Goal: Contribute content

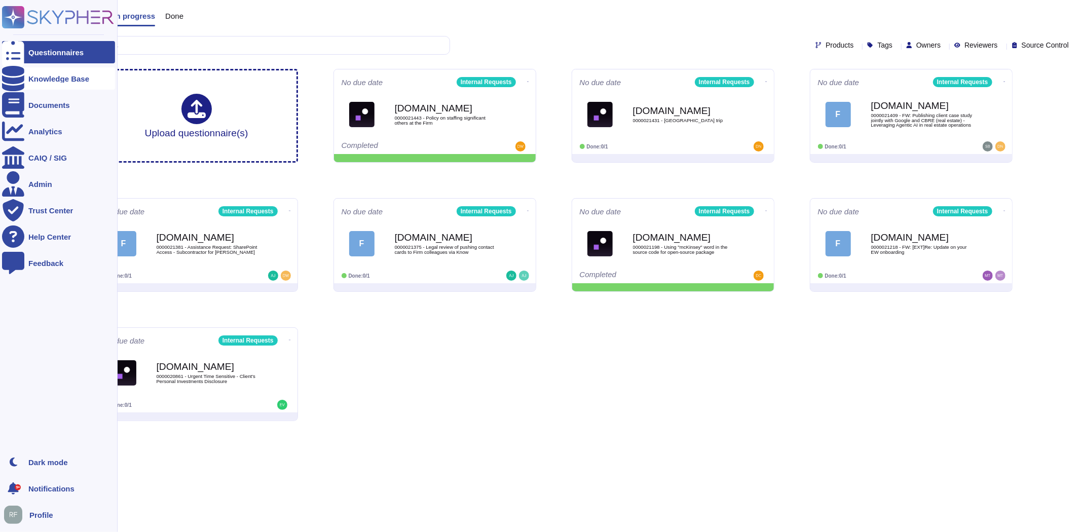
click at [22, 75] on div at bounding box center [13, 78] width 22 height 22
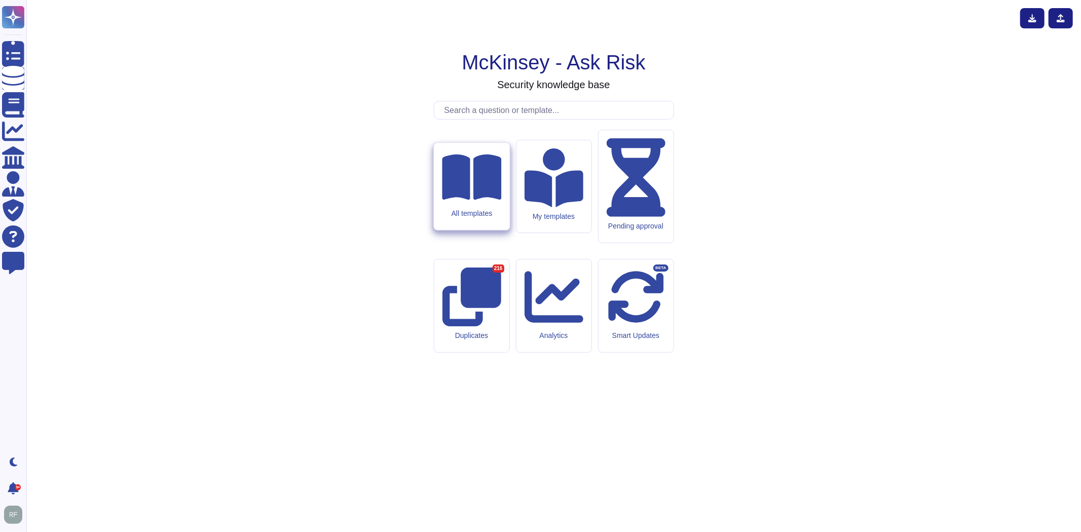
click at [478, 204] on icon at bounding box center [471, 177] width 59 height 53
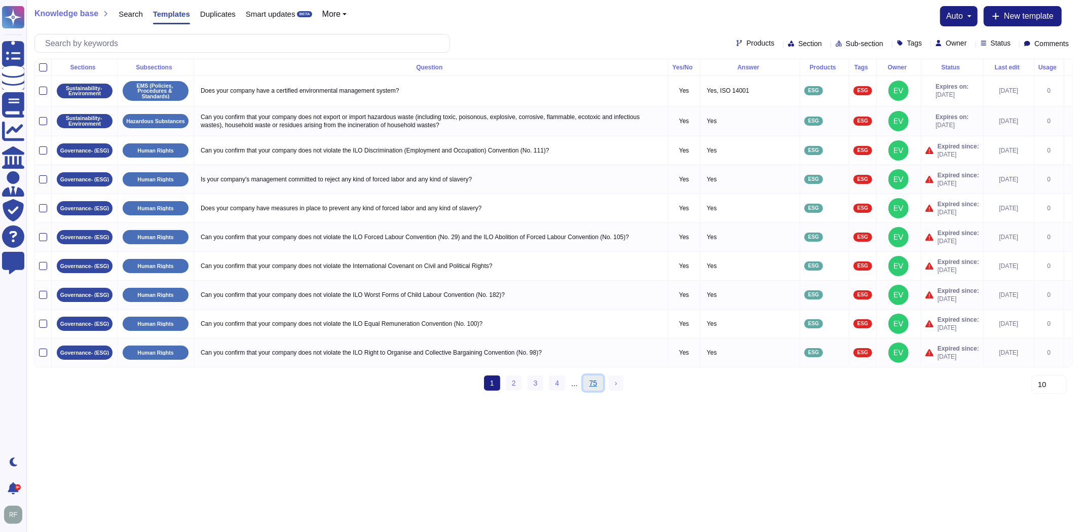
click at [597, 391] on link "75" at bounding box center [593, 383] width 20 height 15
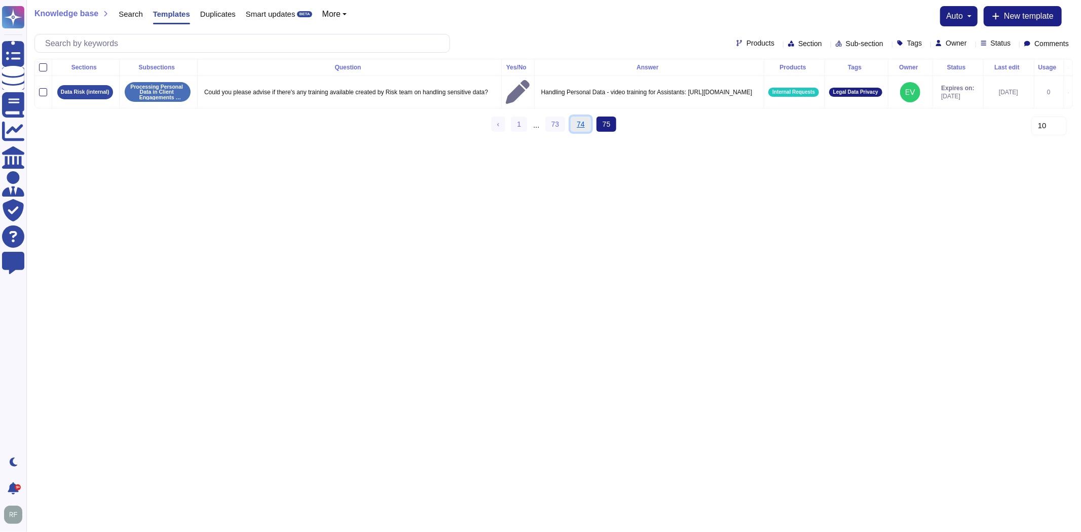
click at [585, 129] on link "74" at bounding box center [581, 124] width 20 height 15
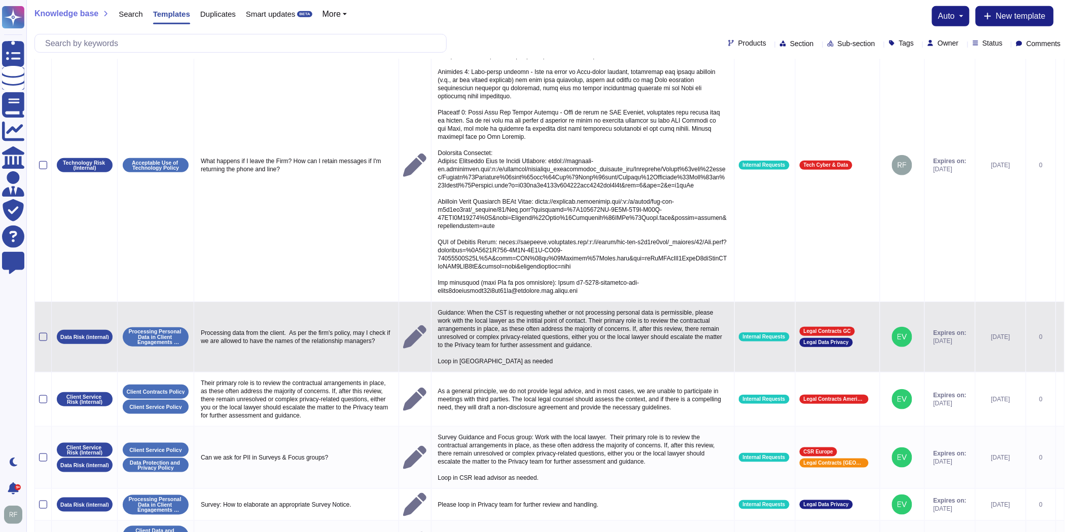
scroll to position [298, 0]
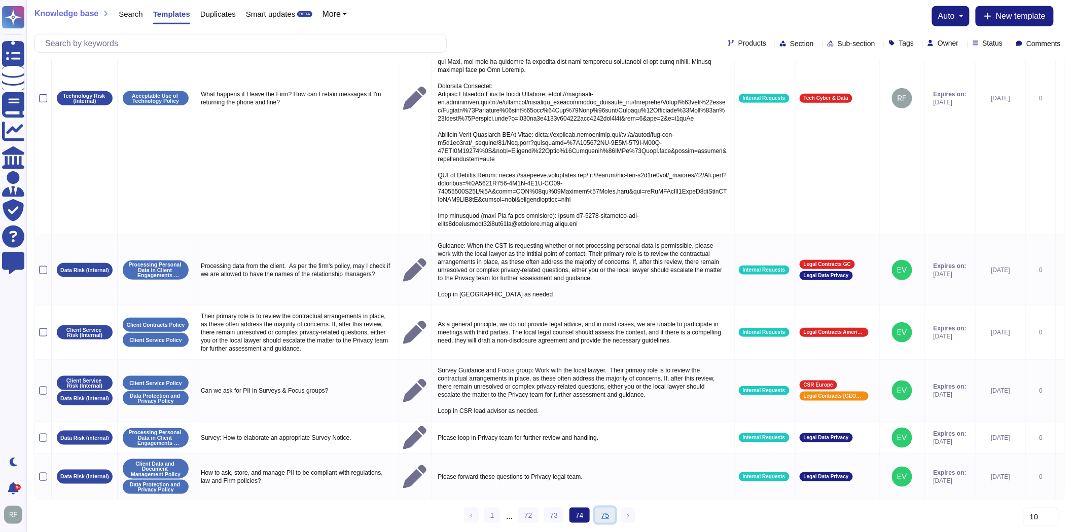
click at [611, 514] on link "75" at bounding box center [605, 515] width 20 height 15
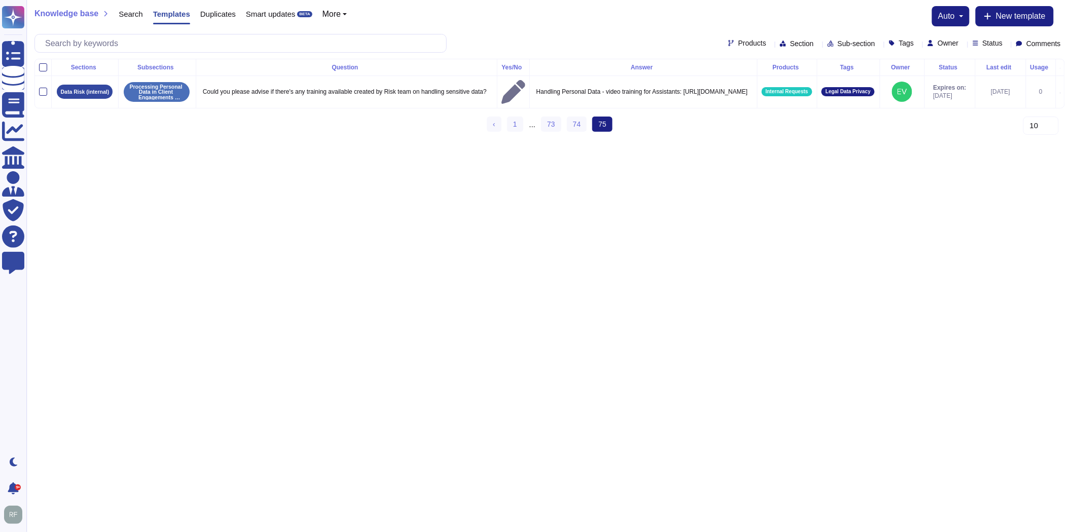
scroll to position [0, 0]
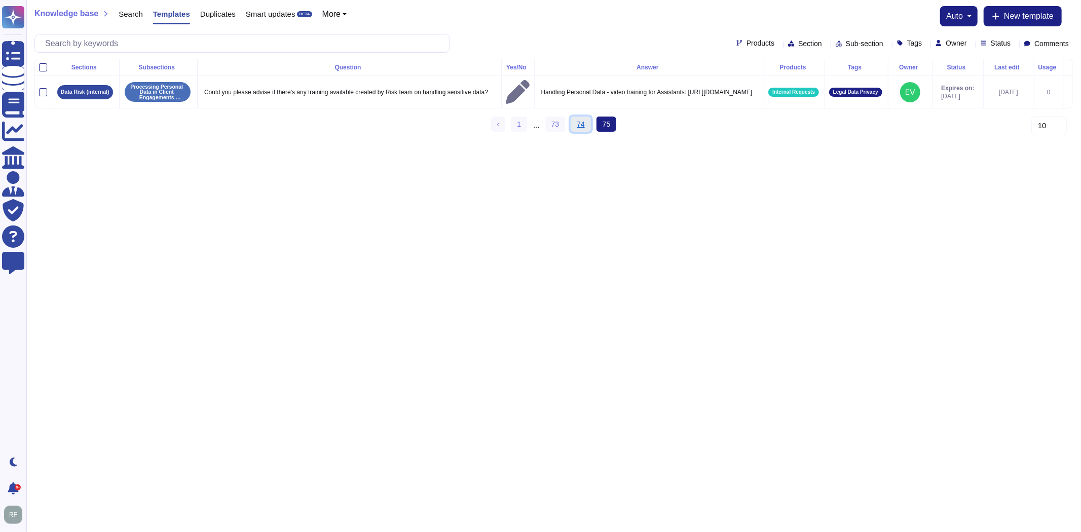
click at [574, 132] on link "74" at bounding box center [581, 124] width 20 height 15
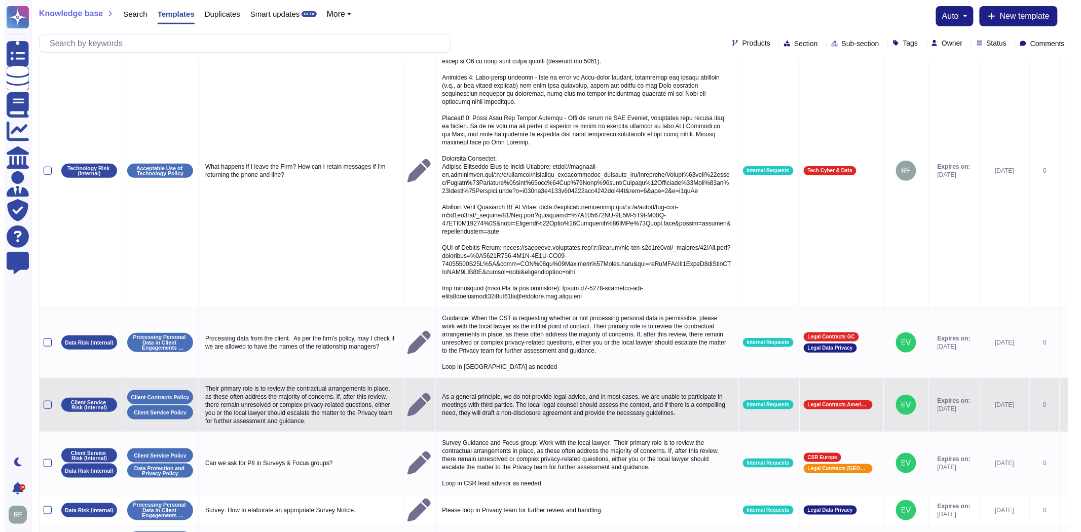
scroll to position [298, 0]
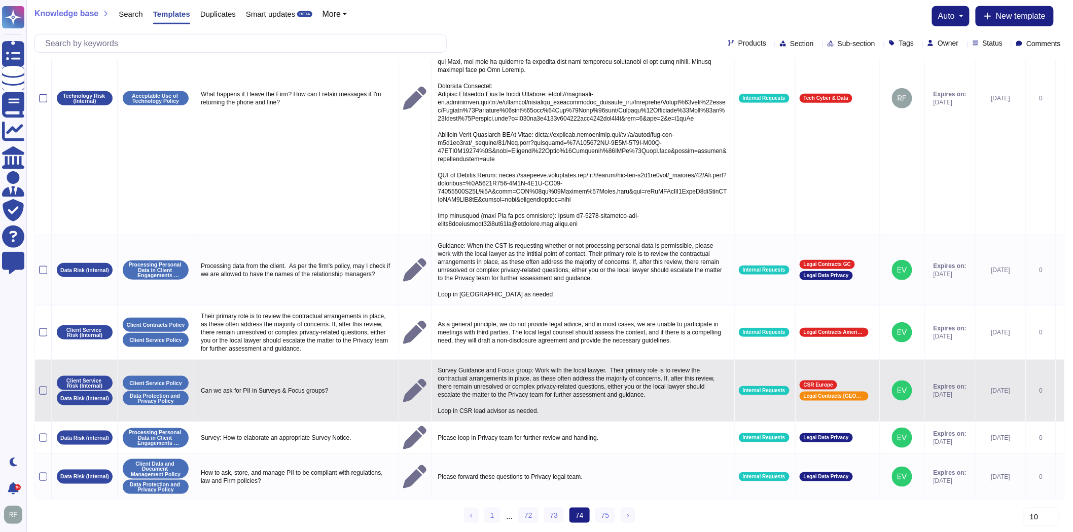
click at [1060, 391] on icon at bounding box center [1060, 391] width 0 height 0
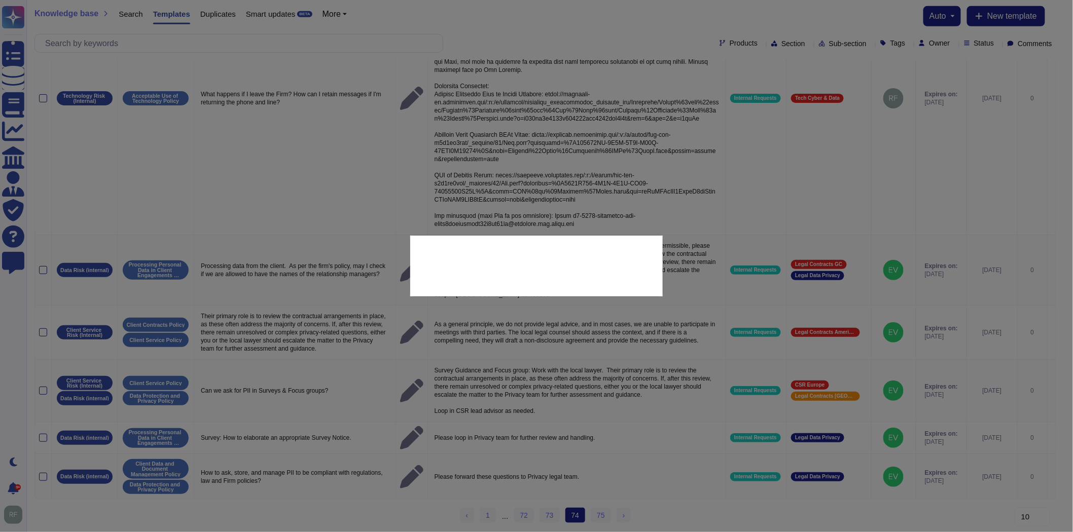
type textarea "Can we ask for PII in Surveys & Focus groups?"
type textarea "Survey Guidance and Focus group: Work with the local lawyer. Their primary role…"
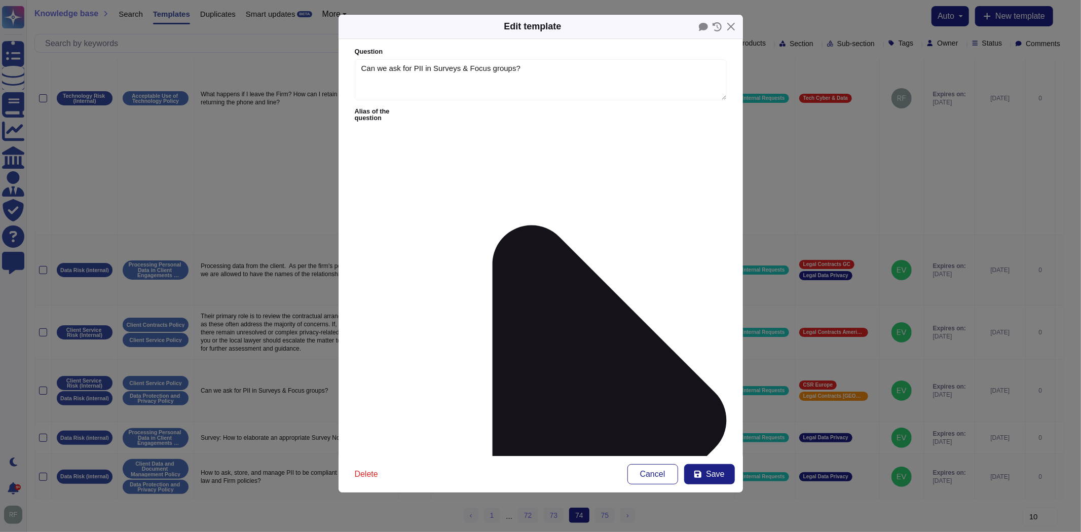
type textarea "Can we ask for PII in Surveys & Focus groups?"
type textarea "Survey Guidance and Focus group: Work with the local lawyer. Their primary role…"
click at [493, 226] on icon at bounding box center [610, 421] width 234 height 390
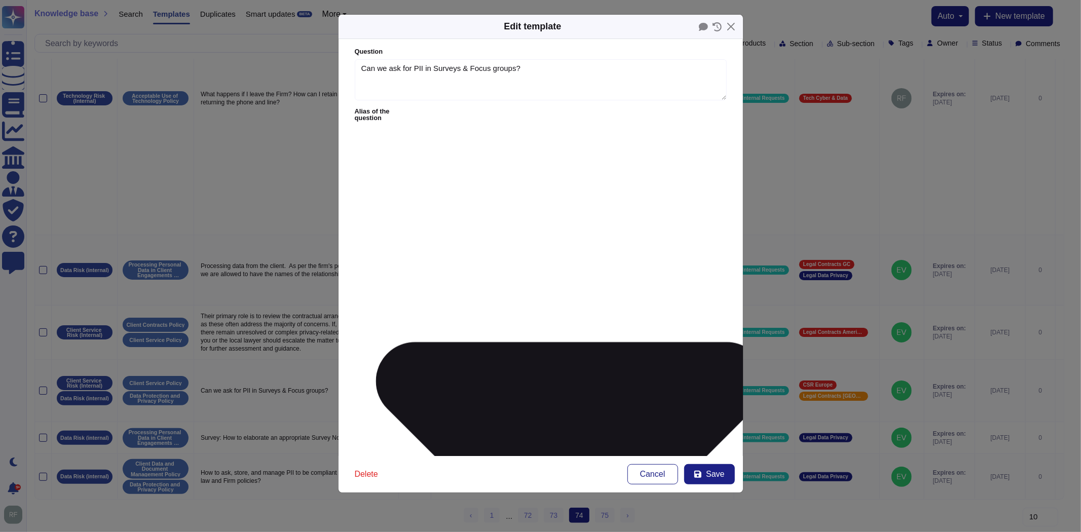
drag, startPoint x: 527, startPoint y: 131, endPoint x: 477, endPoint y: 131, distance: 50.7
click at [721, 475] on span "Save" at bounding box center [715, 474] width 18 height 8
type textarea "As part of our client engagement (CC: 6161EZ01) we ran a feedback survey to und…"
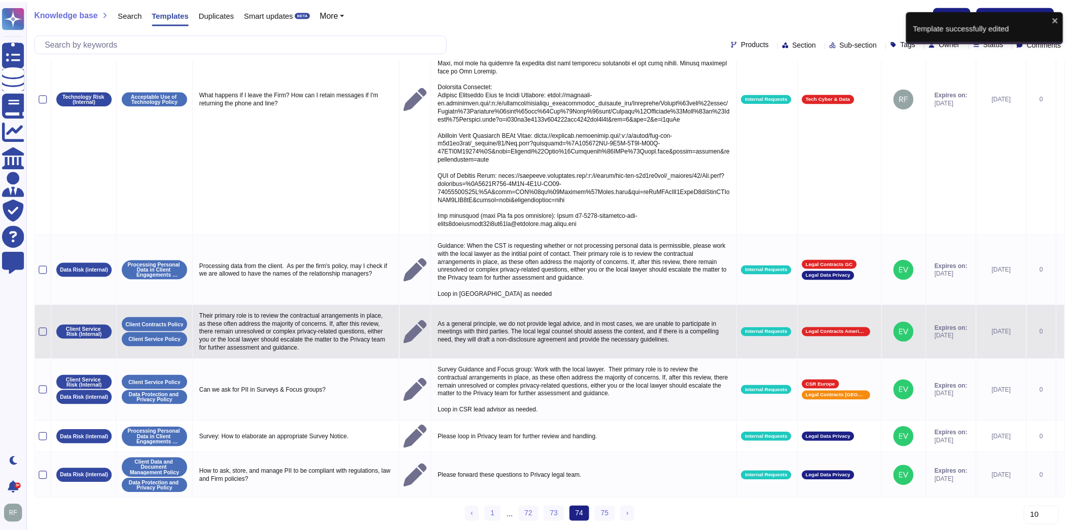
scroll to position [290, 0]
